Goal: Information Seeking & Learning: Compare options

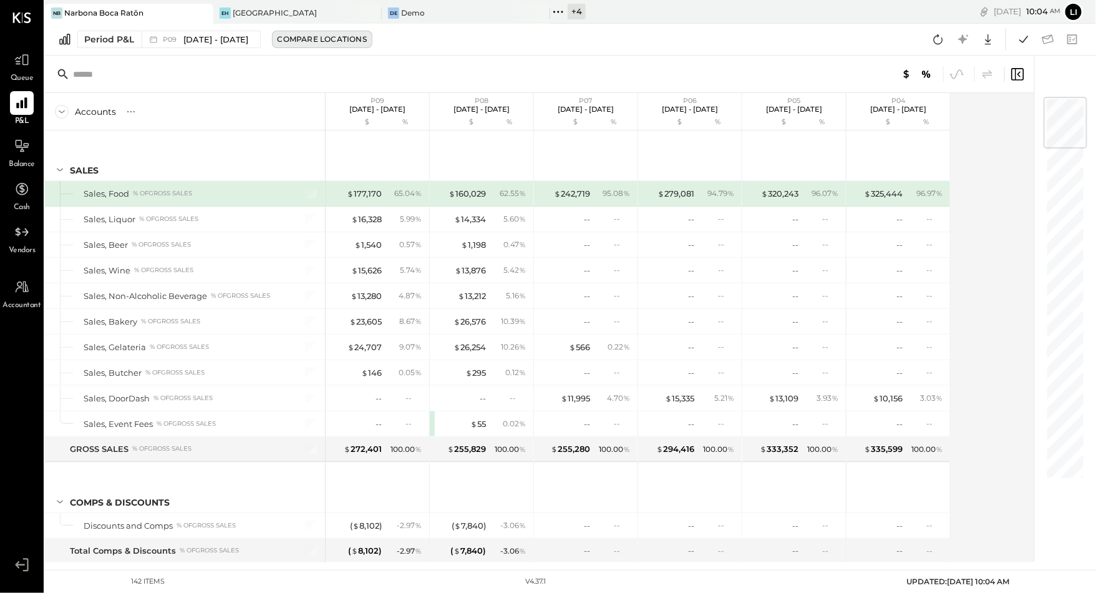
click at [306, 45] on button "Compare Locations" at bounding box center [322, 39] width 100 height 17
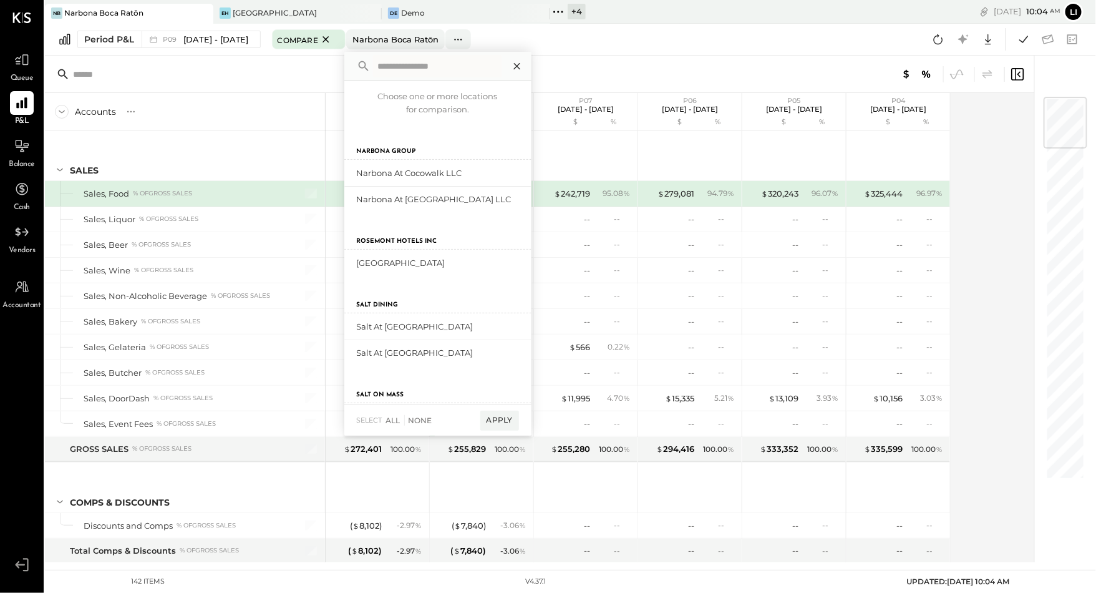
click at [520, 65] on icon at bounding box center [516, 66] width 6 height 6
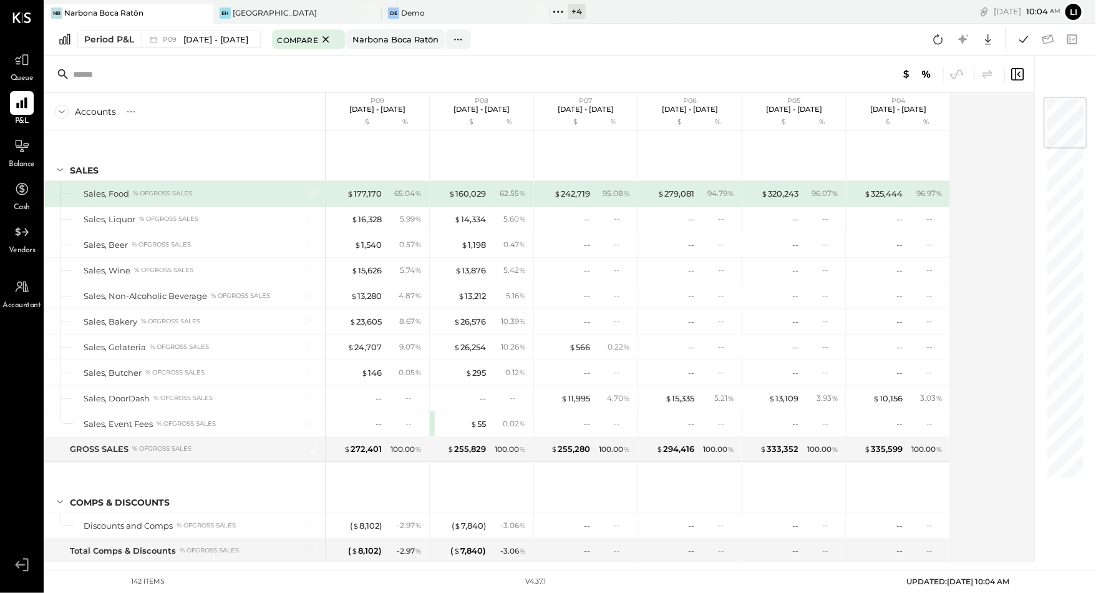
click at [203, 48] on div "Period P&L P09 [DATE] - [DATE] Compare [GEOGRAPHIC_DATA] [GEOGRAPHIC_DATA] Choo…" at bounding box center [570, 40] width 1051 height 32
click at [203, 43] on span "[DATE] - [DATE]" at bounding box center [216, 40] width 66 height 12
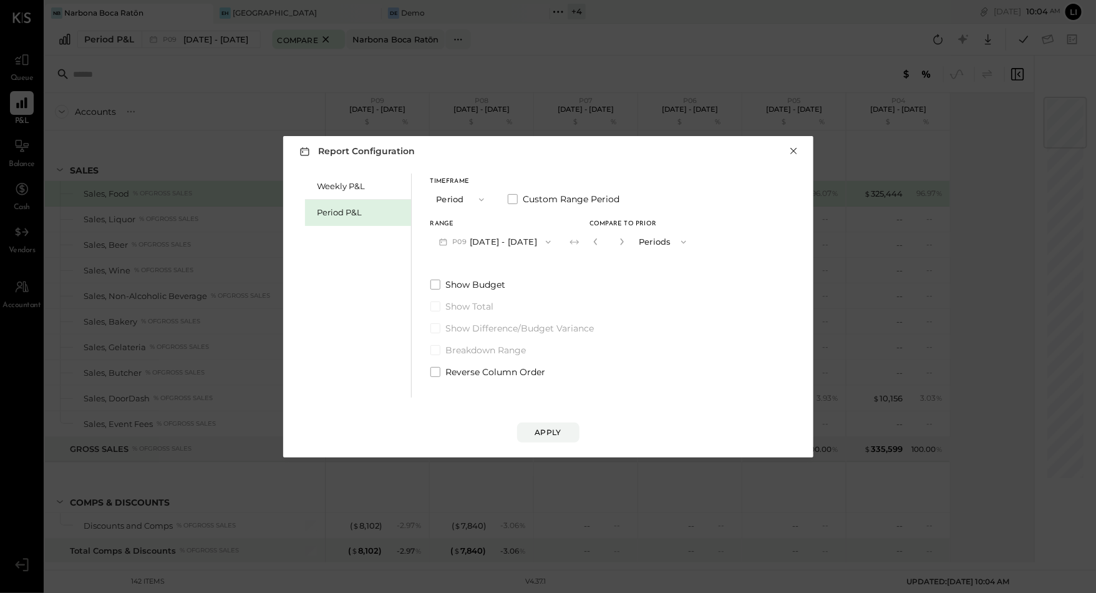
click at [791, 147] on button "×" at bounding box center [794, 151] width 11 height 12
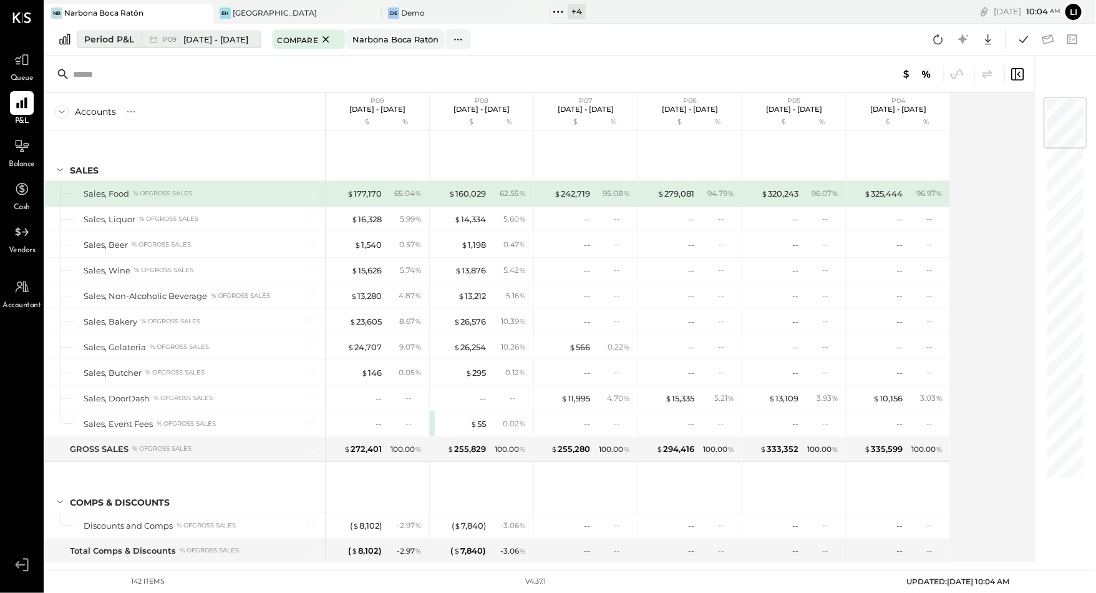
click at [175, 40] on span "P09" at bounding box center [171, 39] width 17 height 7
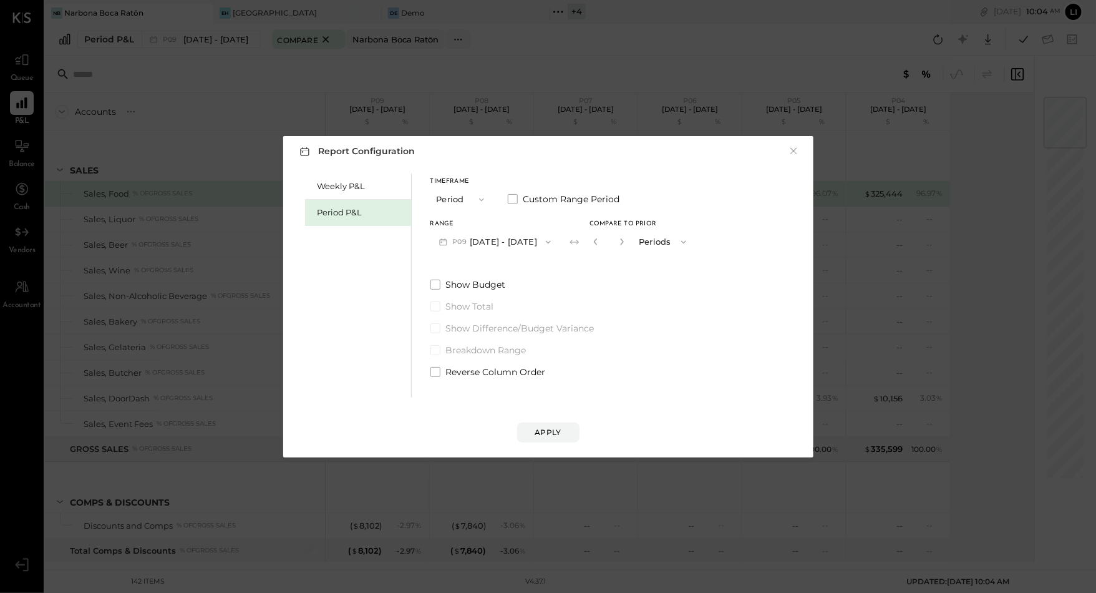
click at [487, 245] on button "P09 [DATE] - [DATE]" at bounding box center [495, 241] width 130 height 23
click at [801, 147] on div "Report Configuration × Weekly P&L Period P&L Timeframe Period Custom Range Peri…" at bounding box center [548, 296] width 530 height 321
click at [790, 149] on button "×" at bounding box center [794, 151] width 11 height 12
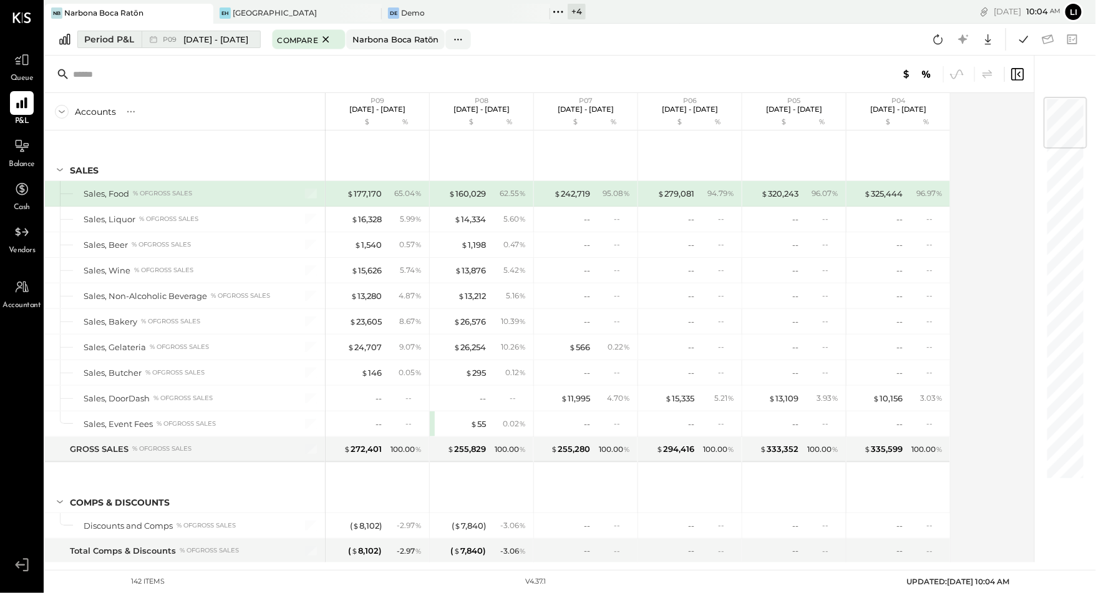
click at [196, 41] on span "[DATE] - [DATE]" at bounding box center [216, 40] width 66 height 12
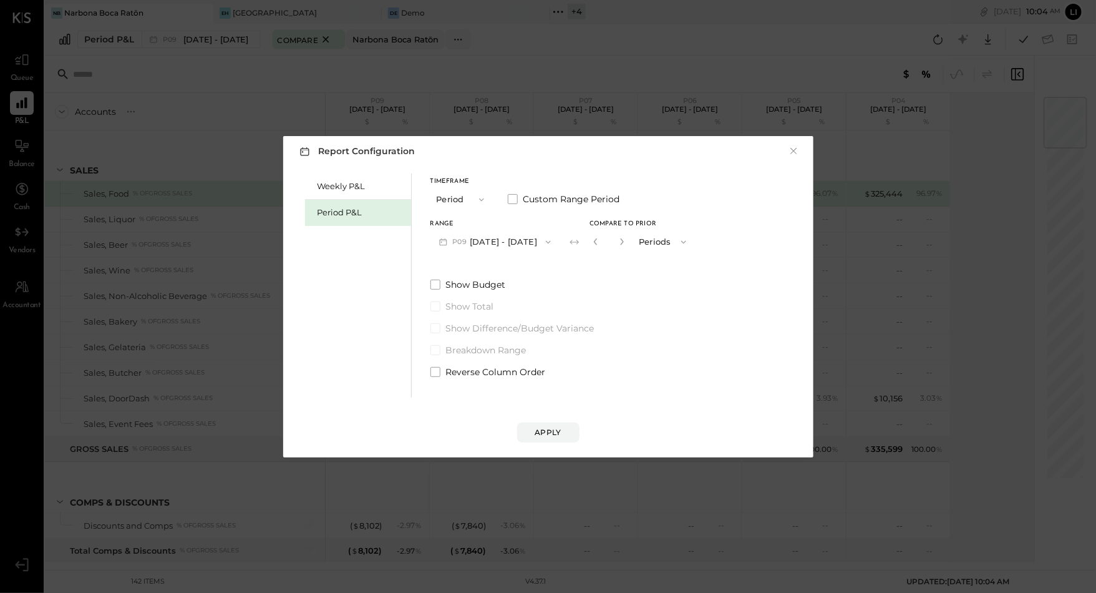
click at [553, 245] on icon "button" at bounding box center [548, 242] width 10 height 10
click at [486, 271] on span "[DATE] - [DATE]" at bounding box center [486, 269] width 59 height 11
click at [793, 150] on button "×" at bounding box center [794, 151] width 11 height 12
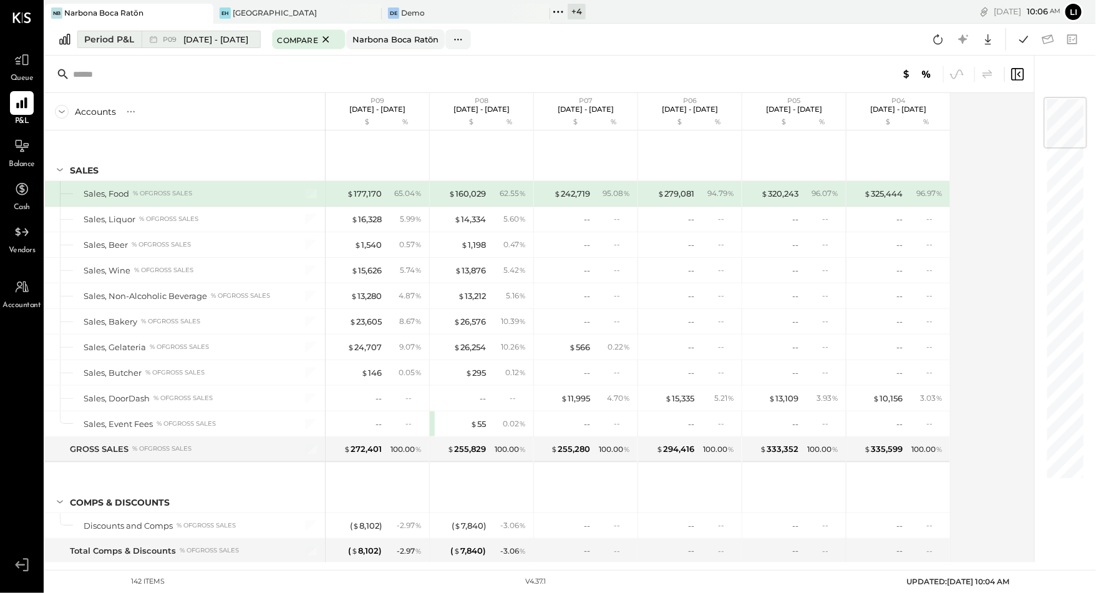
click at [197, 41] on span "[DATE] - [DATE]" at bounding box center [216, 40] width 66 height 12
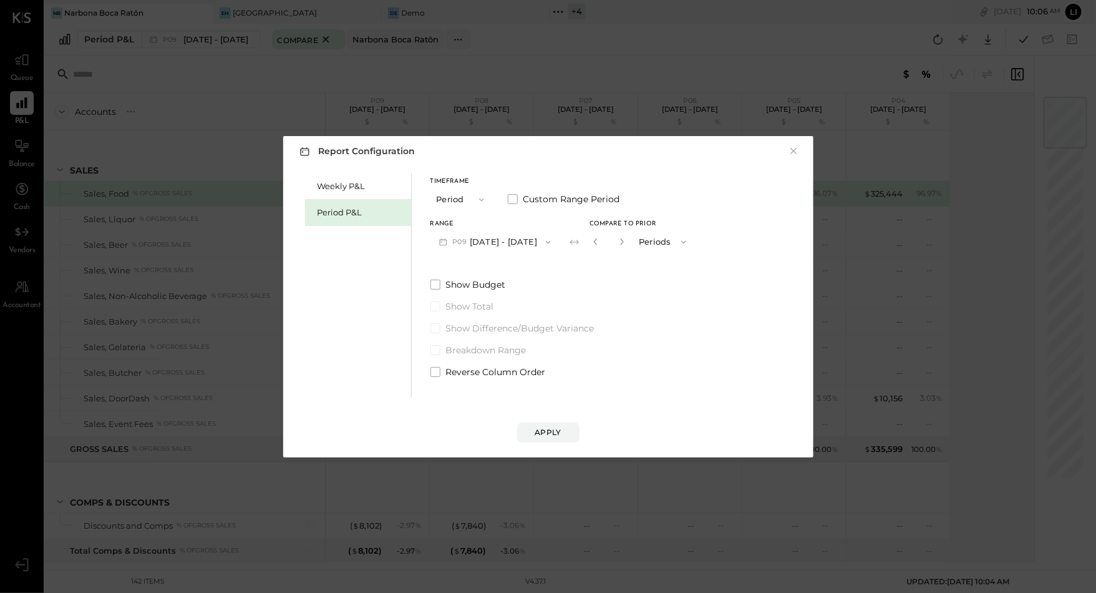
click at [517, 243] on button "P09 [DATE] - [DATE]" at bounding box center [495, 241] width 130 height 23
click at [517, 264] on span "[DATE] - [DATE]" at bounding box center [486, 269] width 59 height 11
click at [545, 432] on div "Apply" at bounding box center [548, 432] width 26 height 11
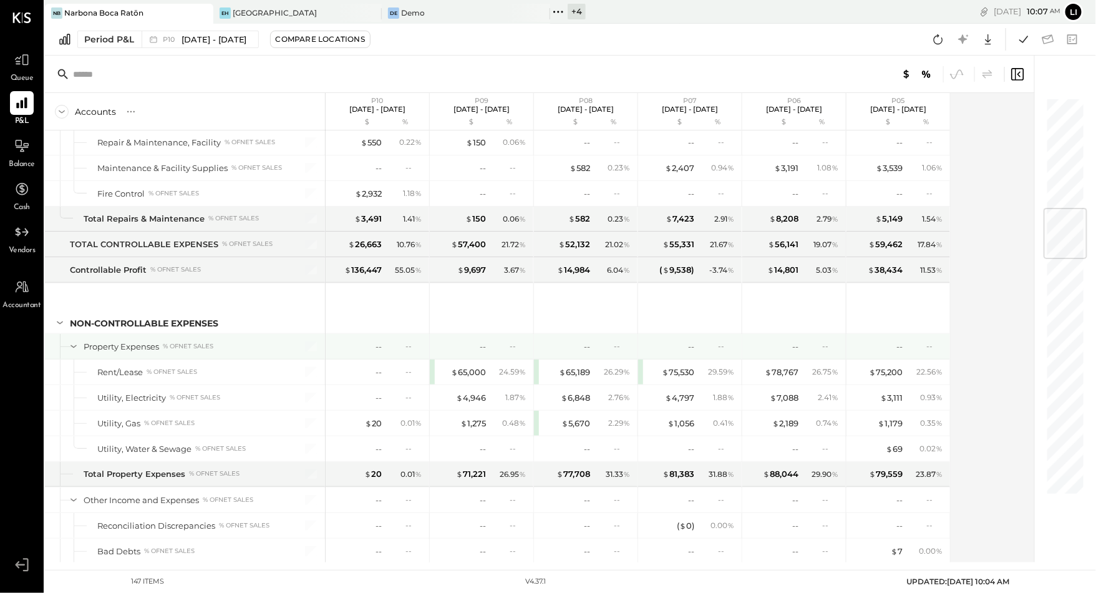
scroll to position [2712, 0]
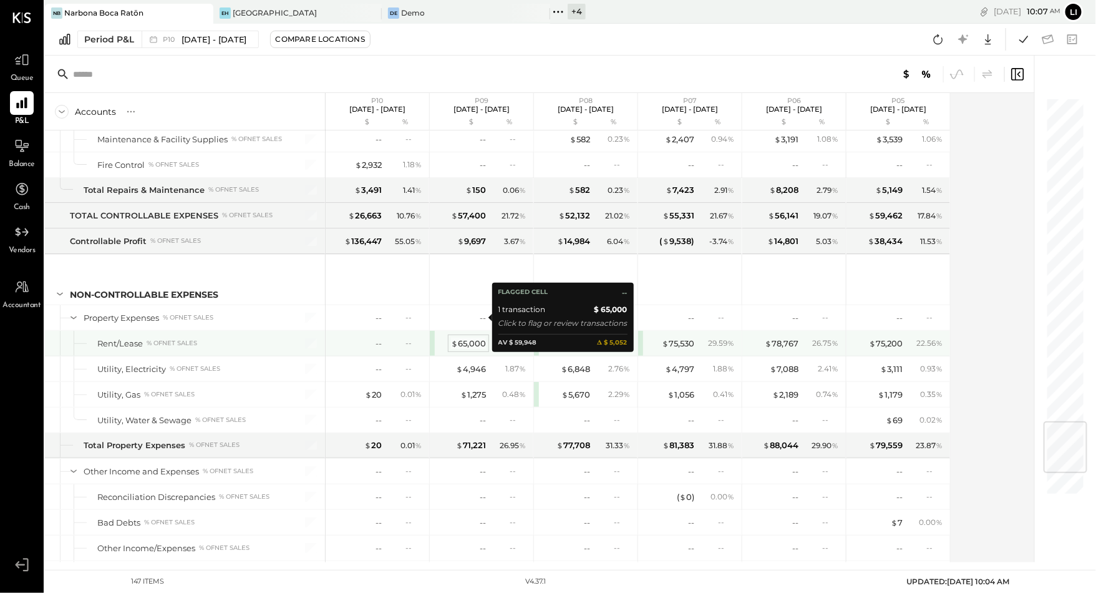
click at [473, 338] on div "$ 65,000" at bounding box center [468, 344] width 35 height 12
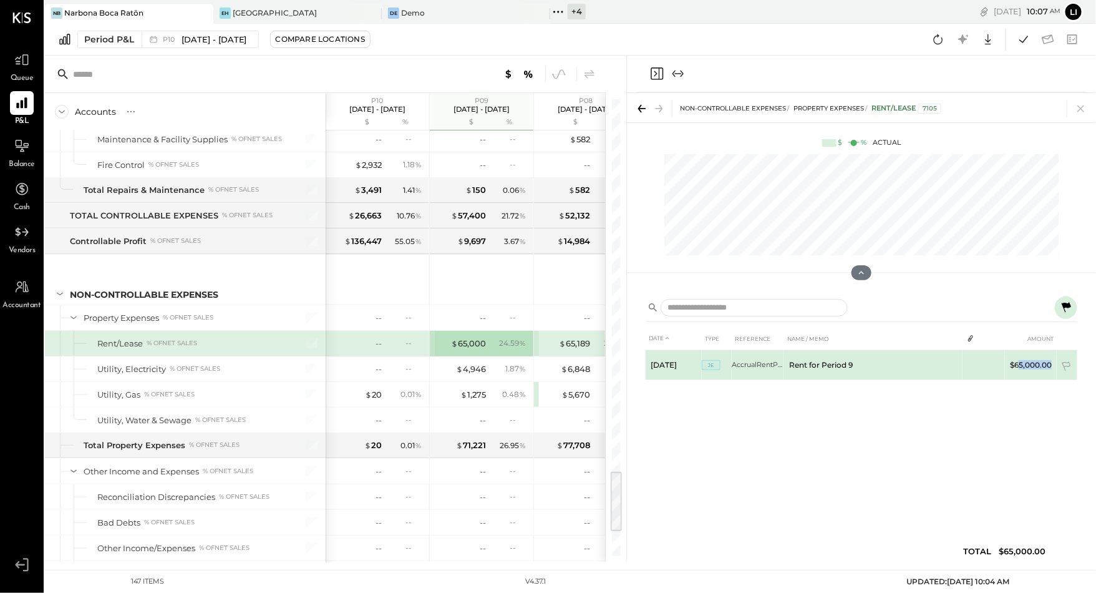
drag, startPoint x: 1018, startPoint y: 364, endPoint x: 1049, endPoint y: 364, distance: 31.2
click at [1049, 364] on td "$65,000.00" at bounding box center [1031, 365] width 52 height 30
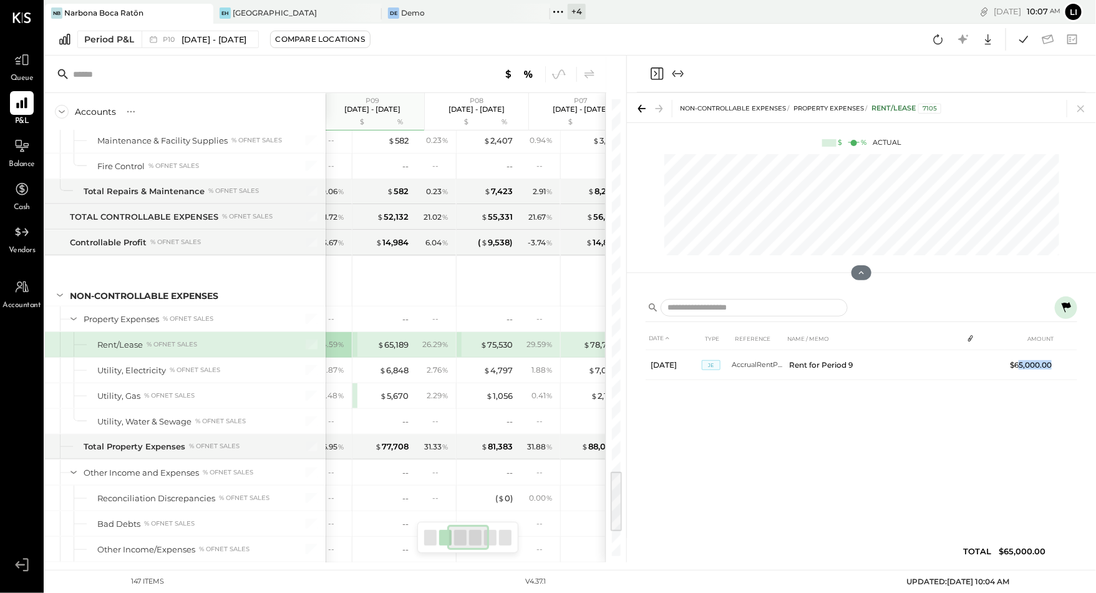
scroll to position [0, 188]
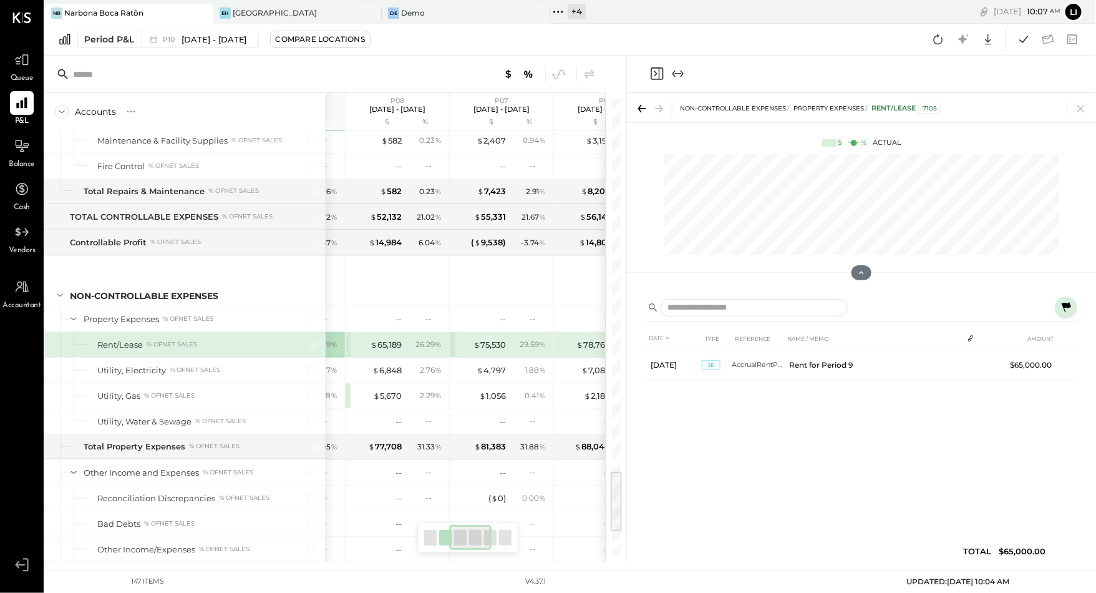
click at [383, 332] on div "$ 65,189 26.29 %" at bounding box center [399, 344] width 94 height 25
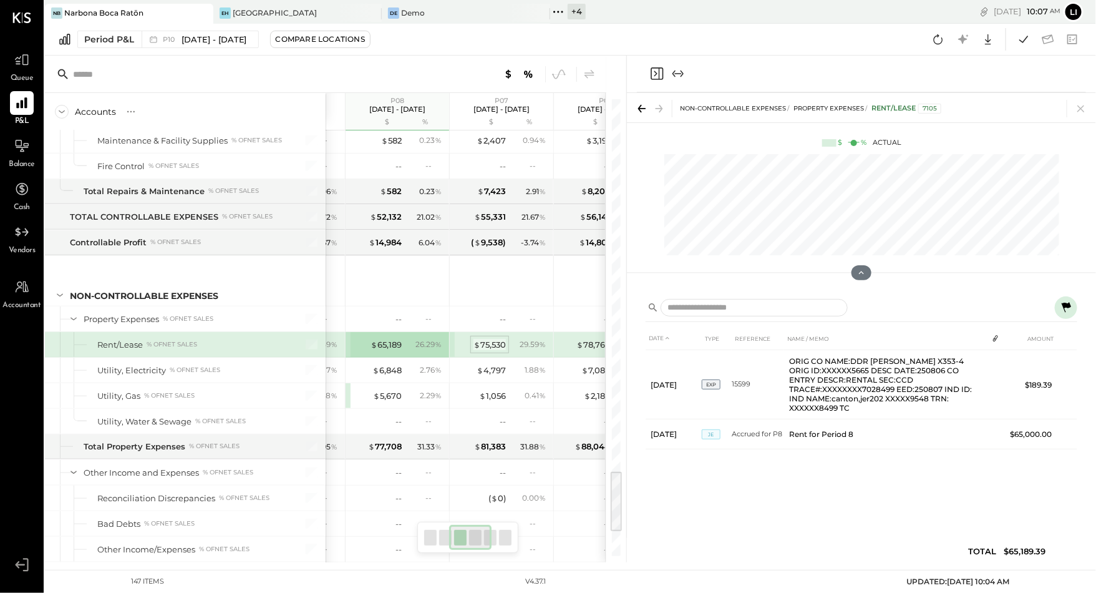
click at [500, 339] on div "$ 75,530" at bounding box center [489, 345] width 32 height 12
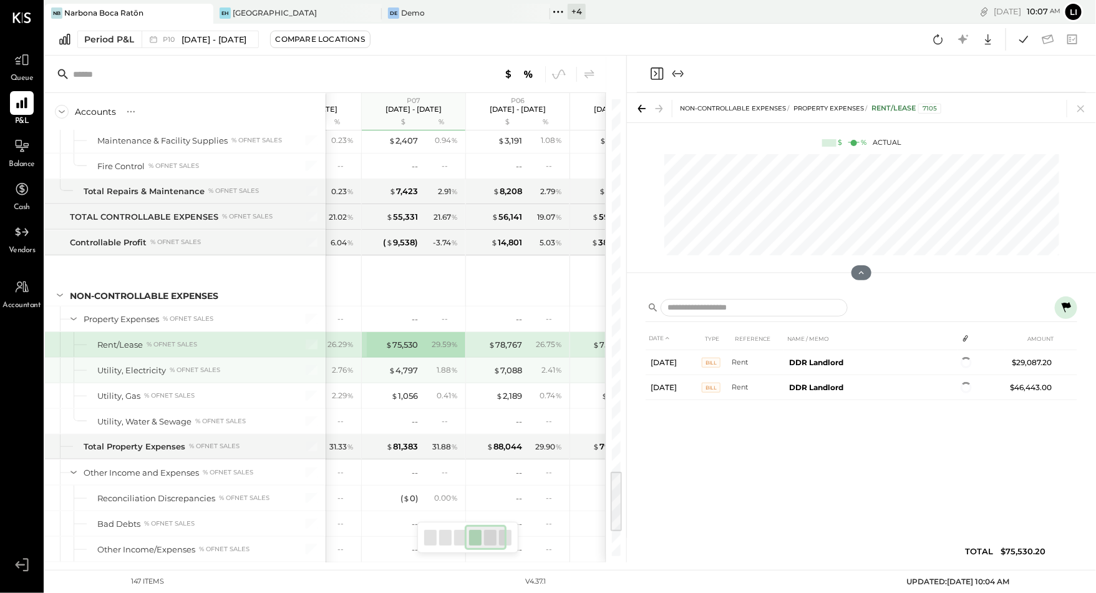
scroll to position [0, 289]
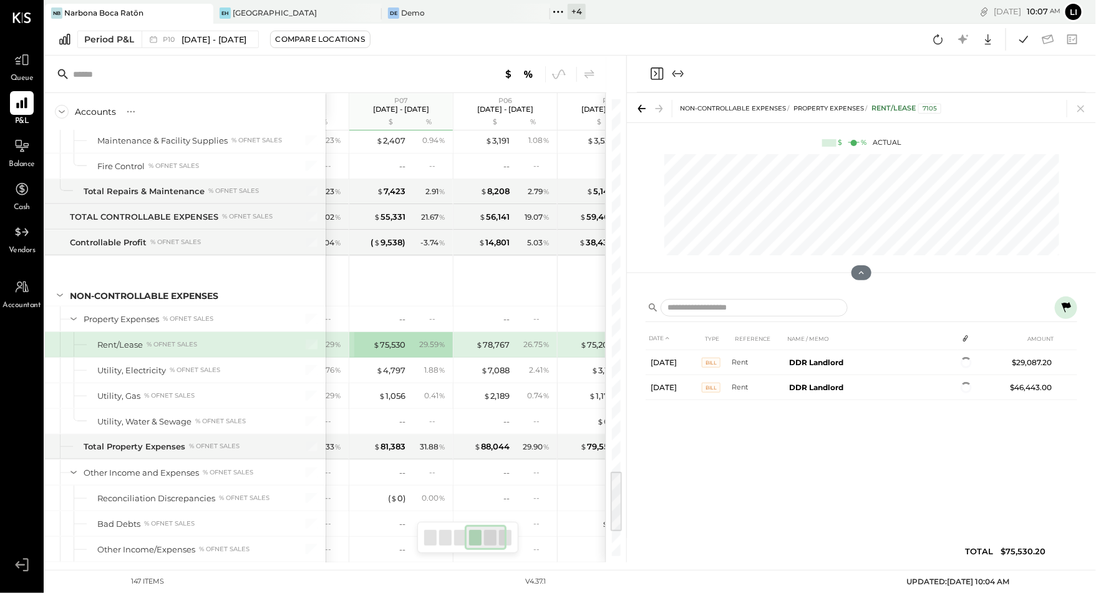
click at [493, 332] on div "$ 78,767 26.75 %" at bounding box center [507, 344] width 94 height 25
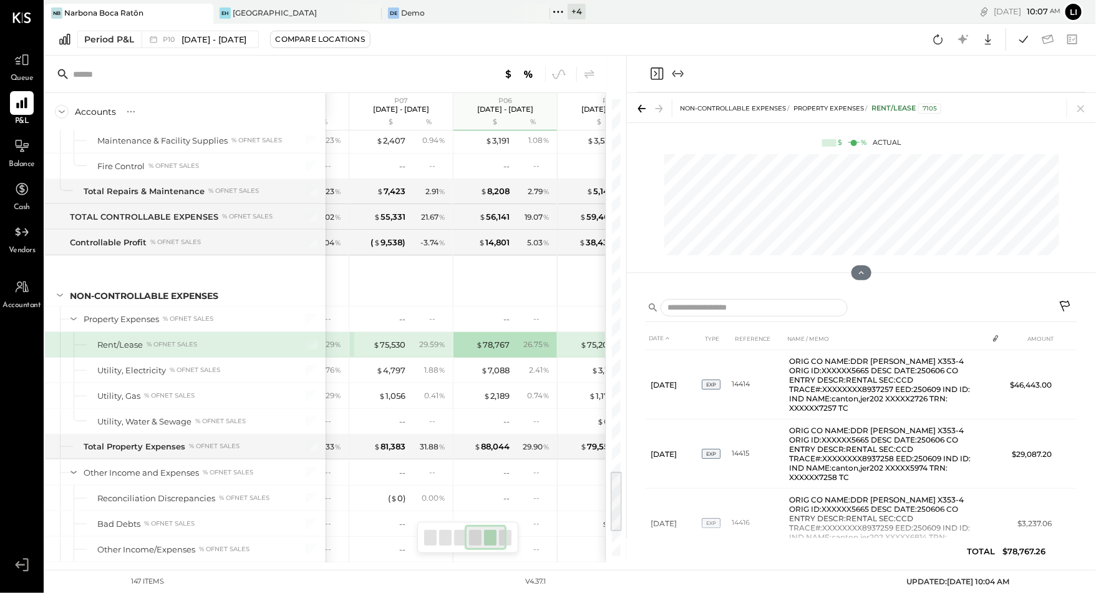
scroll to position [0, 323]
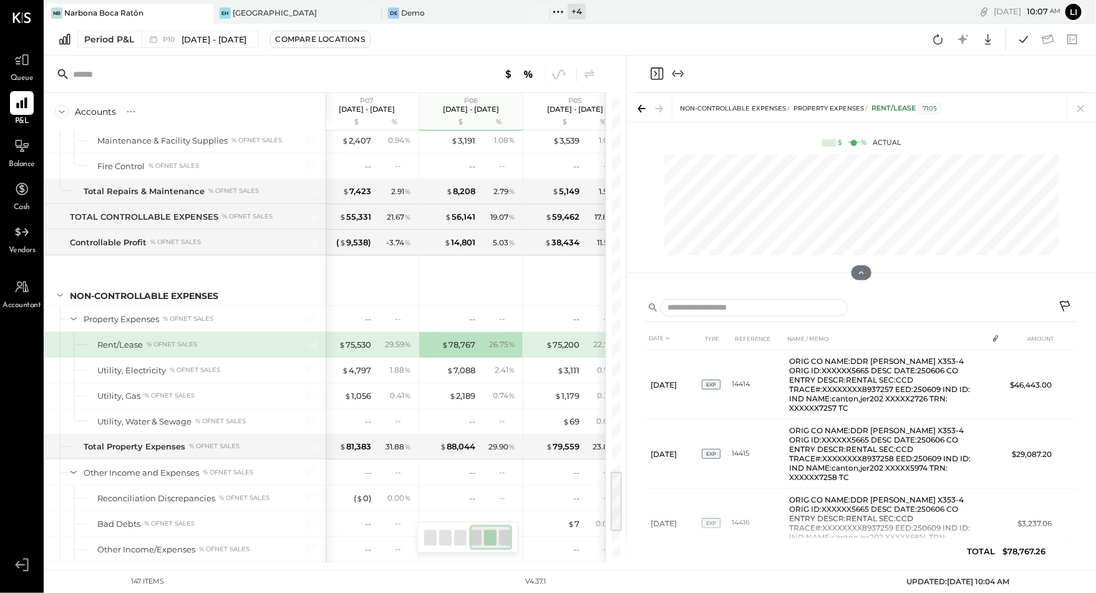
click at [537, 339] on div "$ 75,200" at bounding box center [555, 345] width 50 height 12
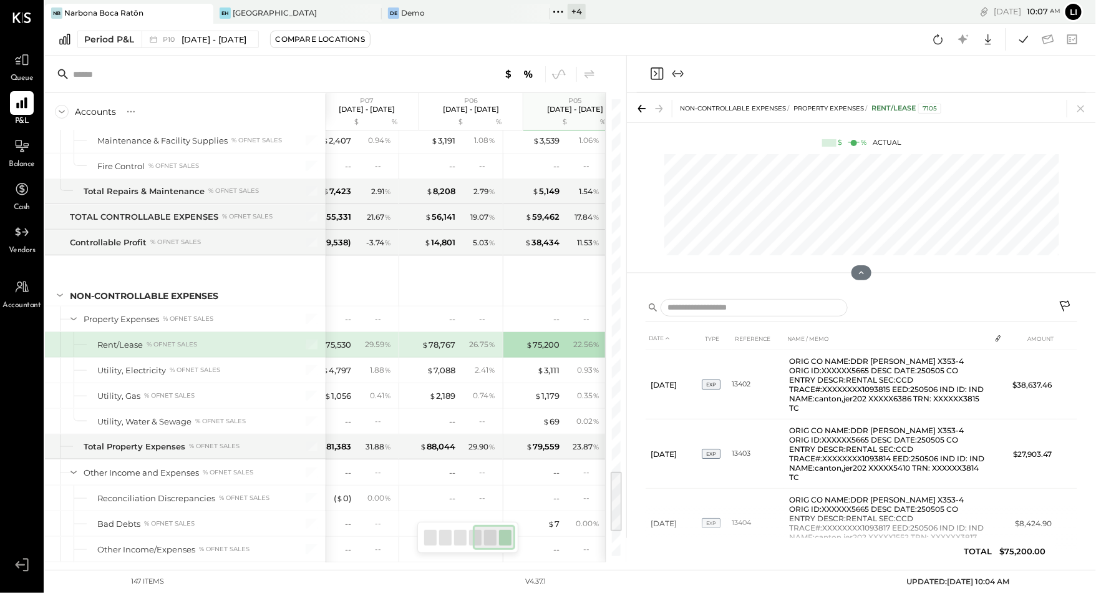
scroll to position [0, 343]
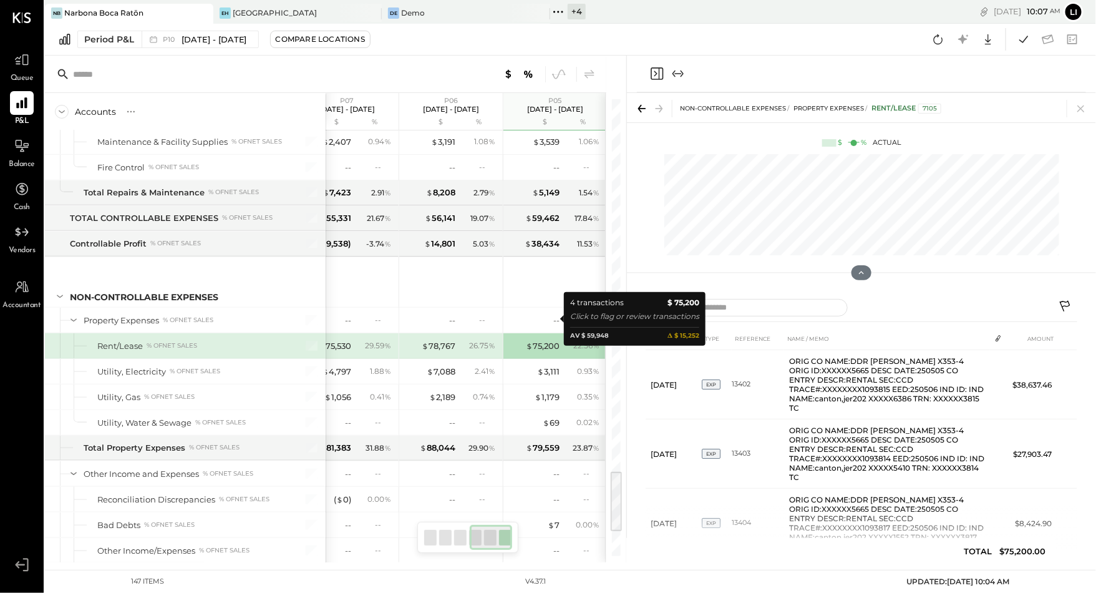
scroll to position [2708, 0]
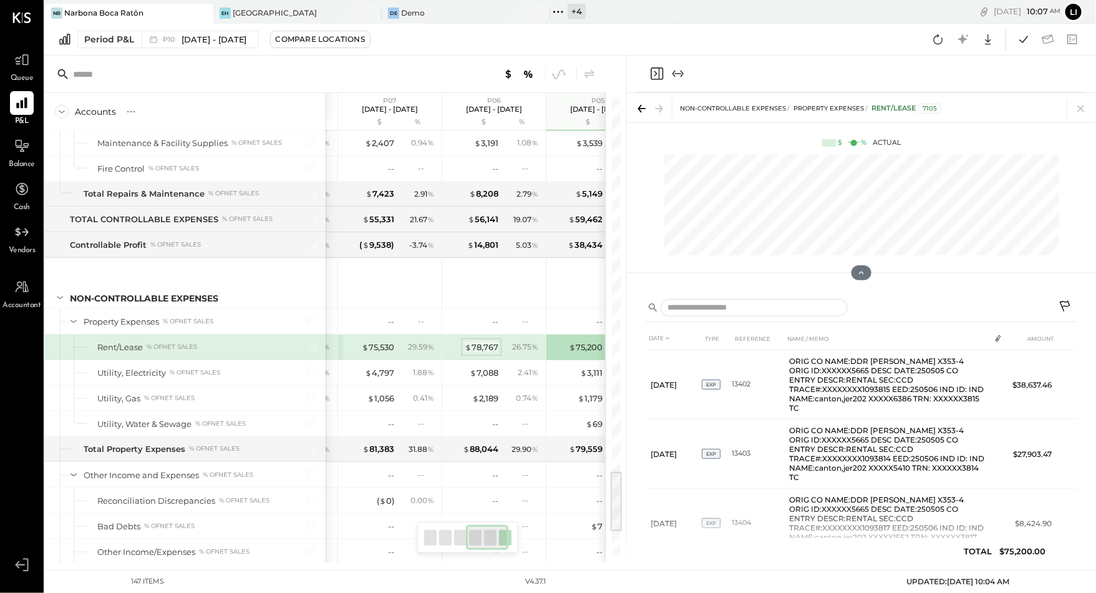
click at [492, 341] on div "$ 78,767" at bounding box center [482, 347] width 34 height 12
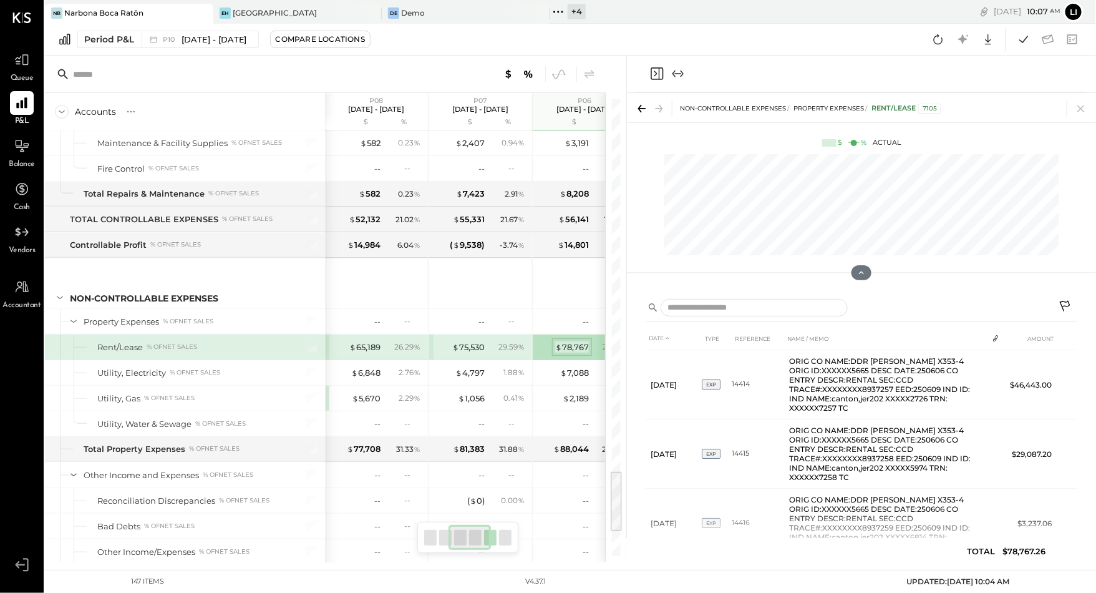
scroll to position [0, 183]
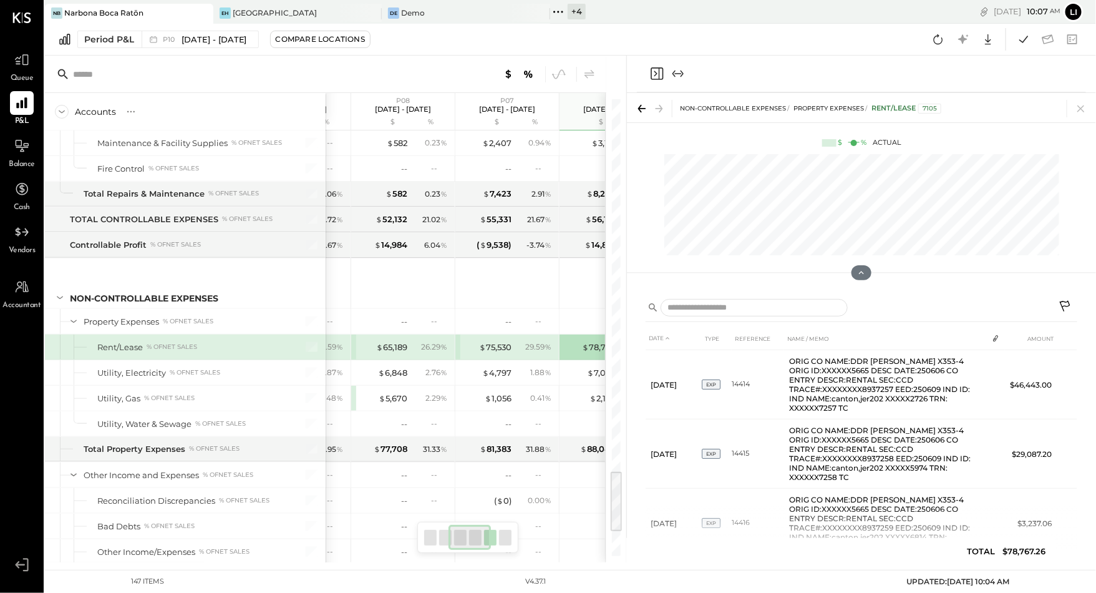
click at [518, 341] on div "29.59 %" at bounding box center [535, 346] width 41 height 11
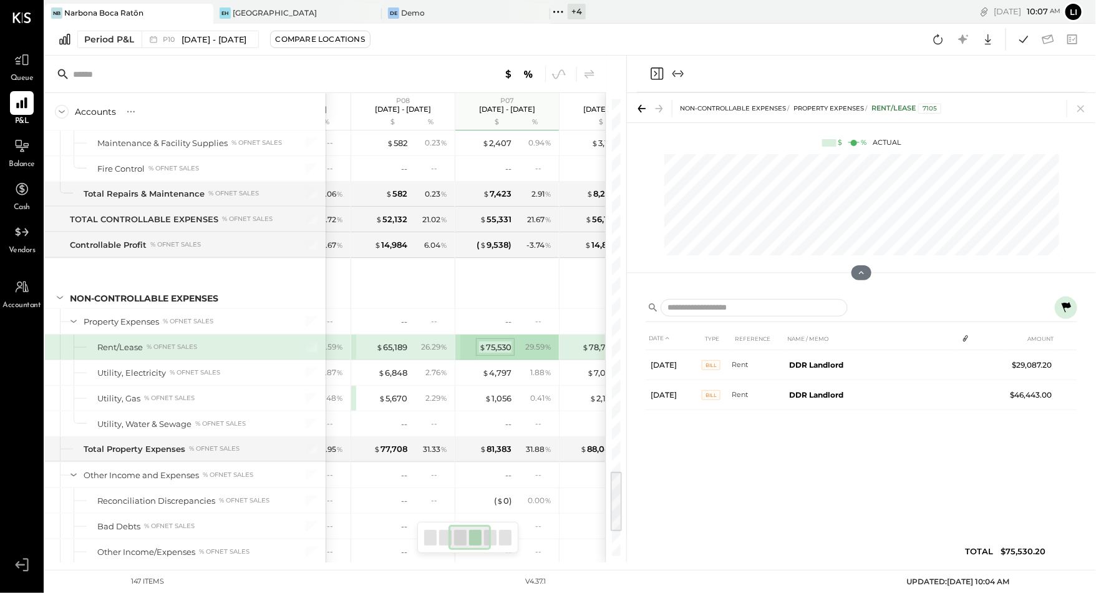
click at [498, 341] on div "$ 75,530" at bounding box center [495, 347] width 32 height 12
click at [1064, 308] on icon at bounding box center [1066, 307] width 9 height 10
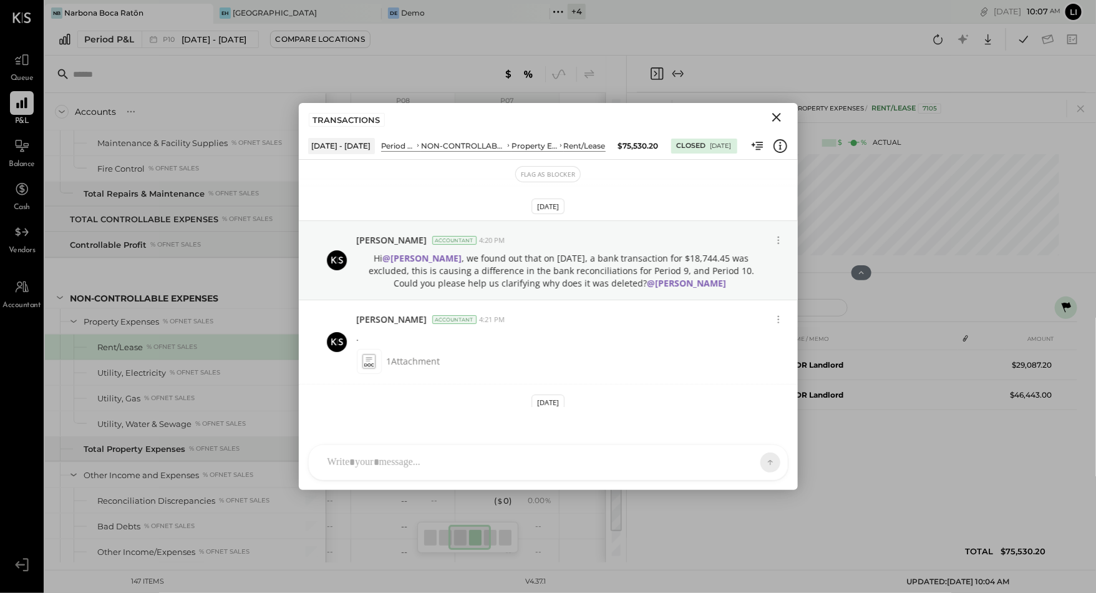
click at [779, 119] on icon "Close" at bounding box center [776, 117] width 15 height 15
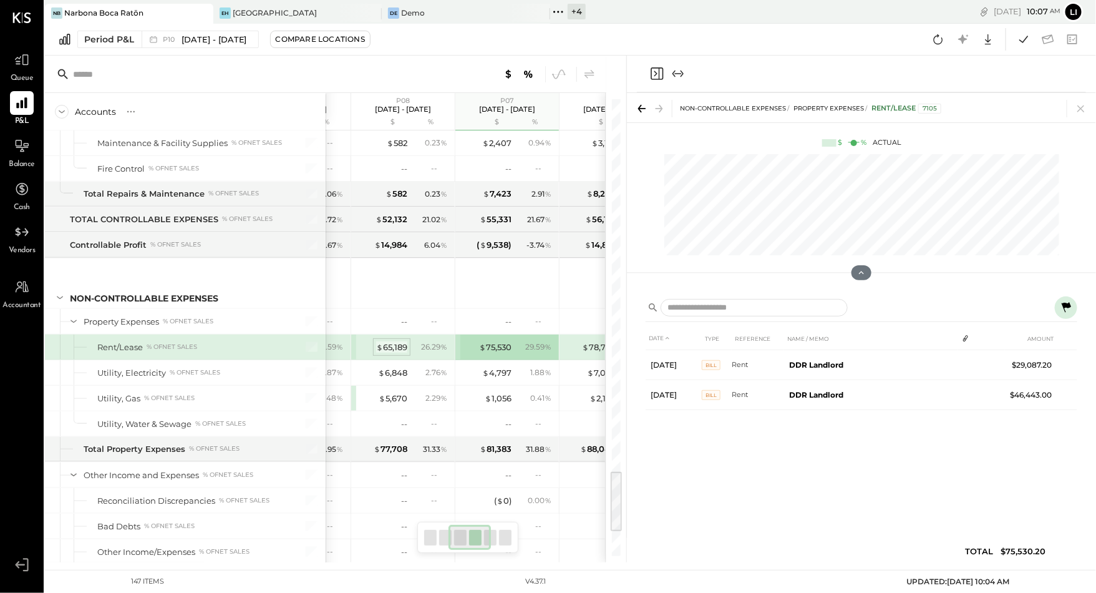
click at [382, 341] on div "$ 65,189" at bounding box center [391, 347] width 31 height 12
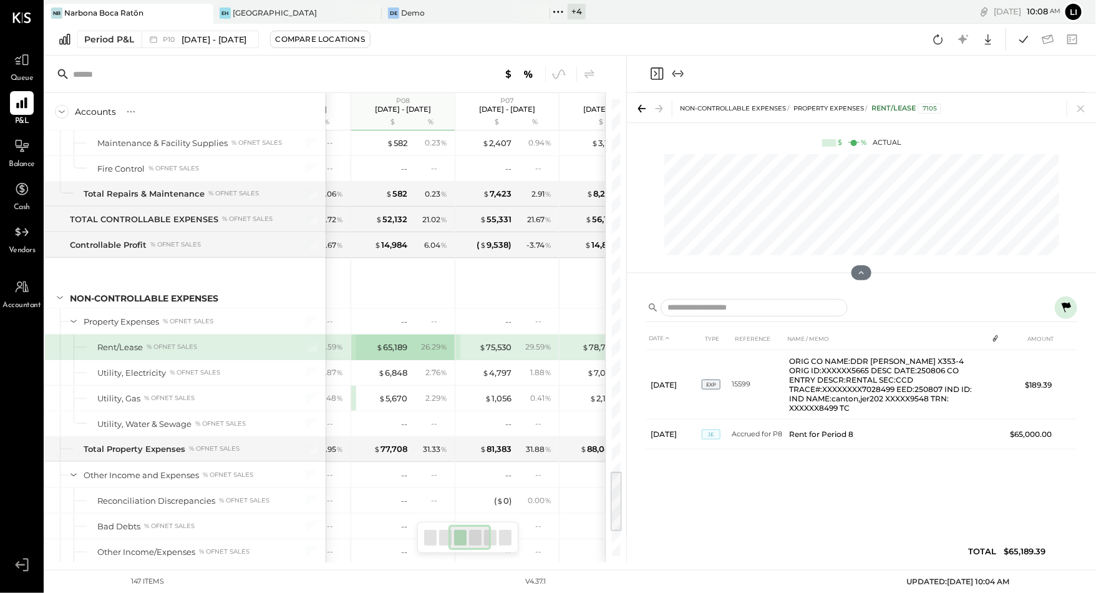
click at [1069, 307] on icon at bounding box center [1066, 307] width 9 height 10
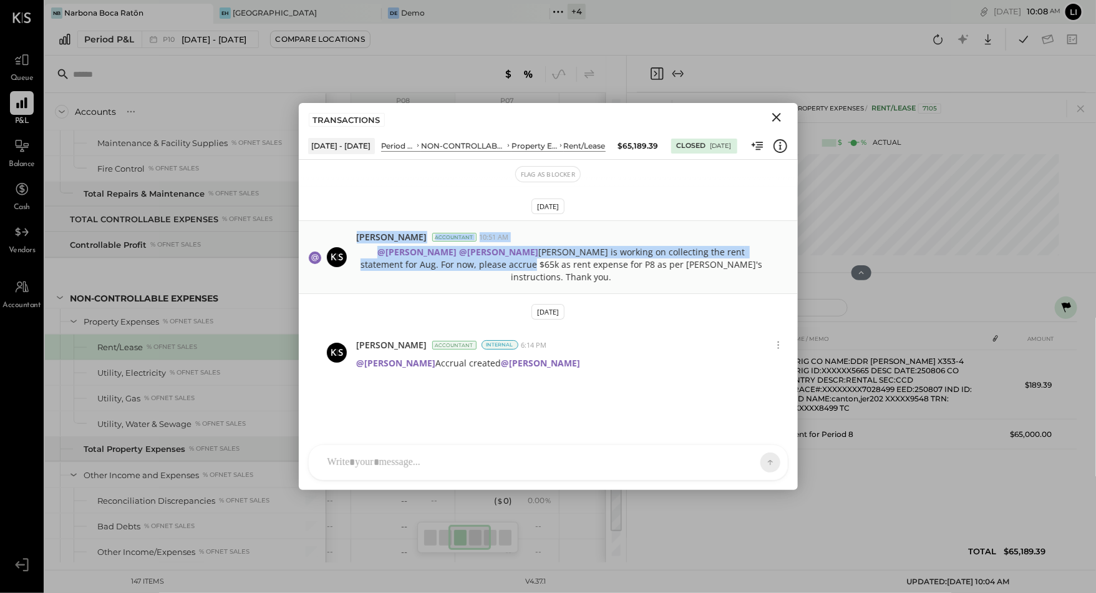
drag, startPoint x: 357, startPoint y: 231, endPoint x: 523, endPoint y: 261, distance: 169.2
click at [523, 261] on div "[PERSON_NAME] Accountant 10:51 AM @[PERSON_NAME] @[PERSON_NAME] [PERSON_NAME] i…" at bounding box center [572, 257] width 431 height 52
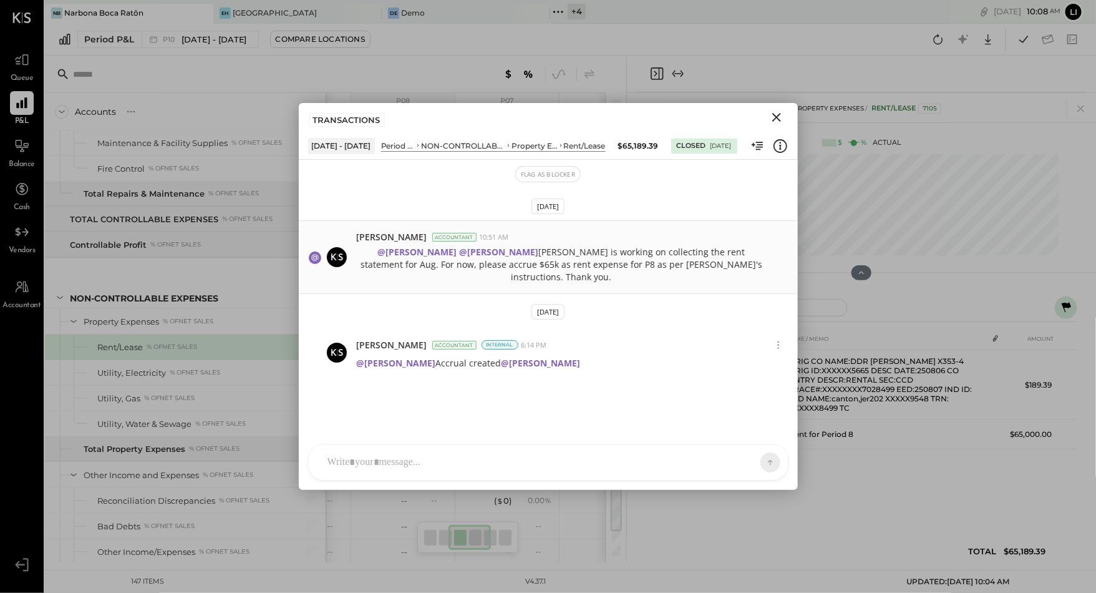
click at [648, 279] on p "@[PERSON_NAME] @[PERSON_NAME] [PERSON_NAME] is working on collecting the rent s…" at bounding box center [561, 264] width 409 height 37
click at [782, 117] on icon "Close" at bounding box center [776, 117] width 15 height 15
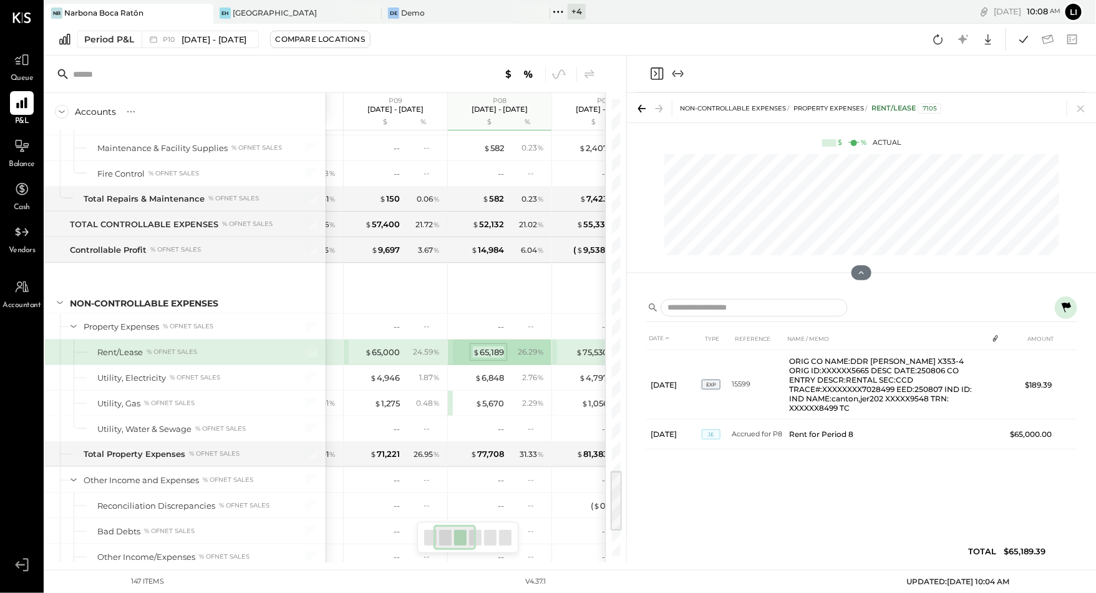
click at [478, 346] on div "$ 65,189" at bounding box center [488, 352] width 31 height 12
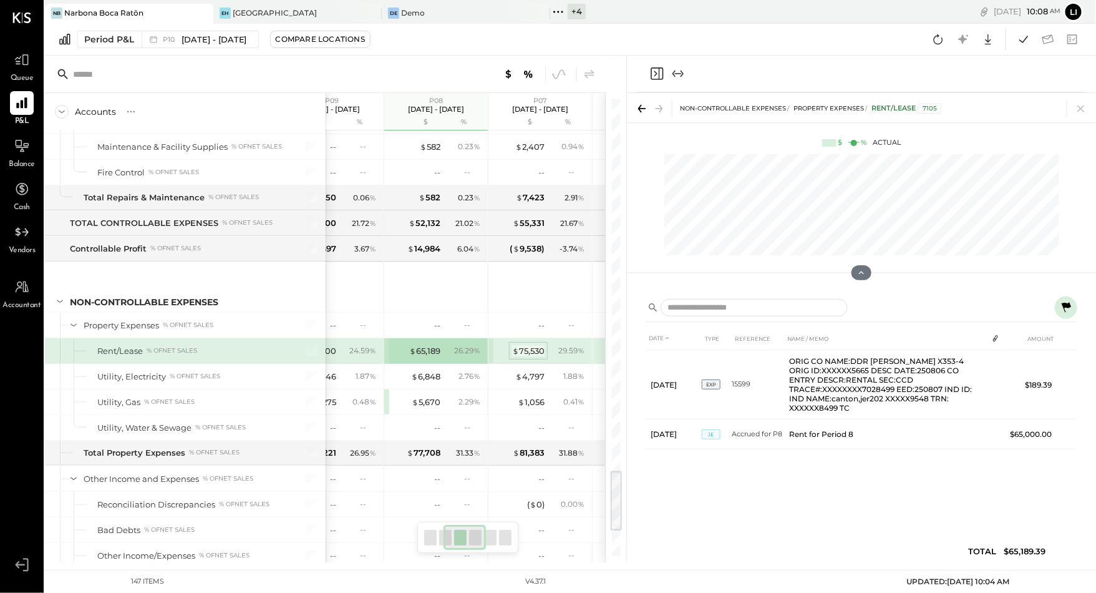
click at [536, 345] on div "$ 75,530" at bounding box center [528, 351] width 32 height 12
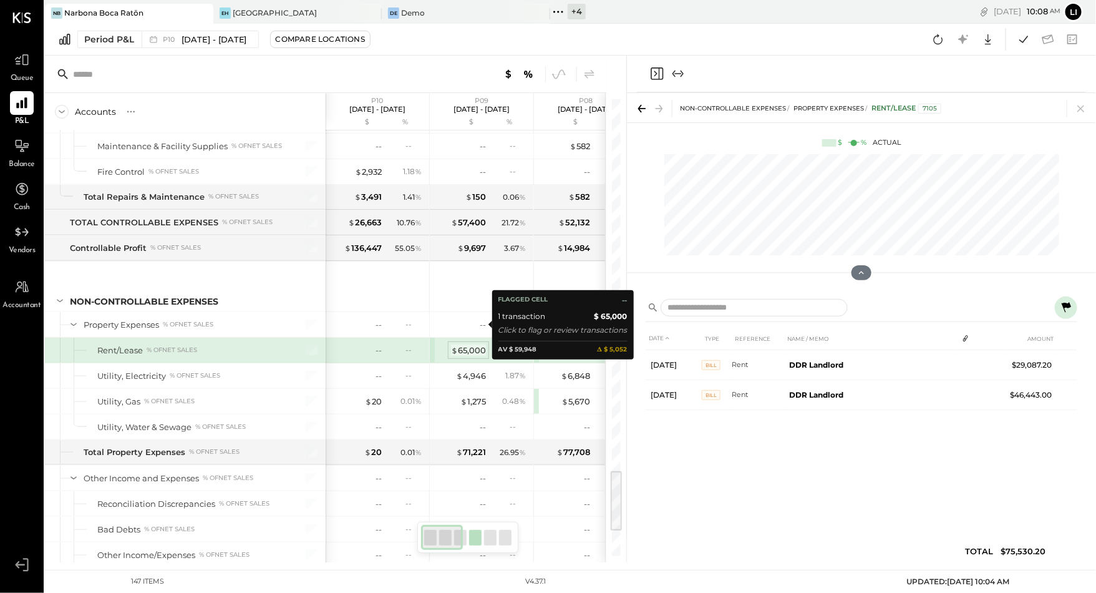
click at [475, 344] on div "$ 65,000" at bounding box center [468, 350] width 35 height 12
